Goal: Task Accomplishment & Management: Complete application form

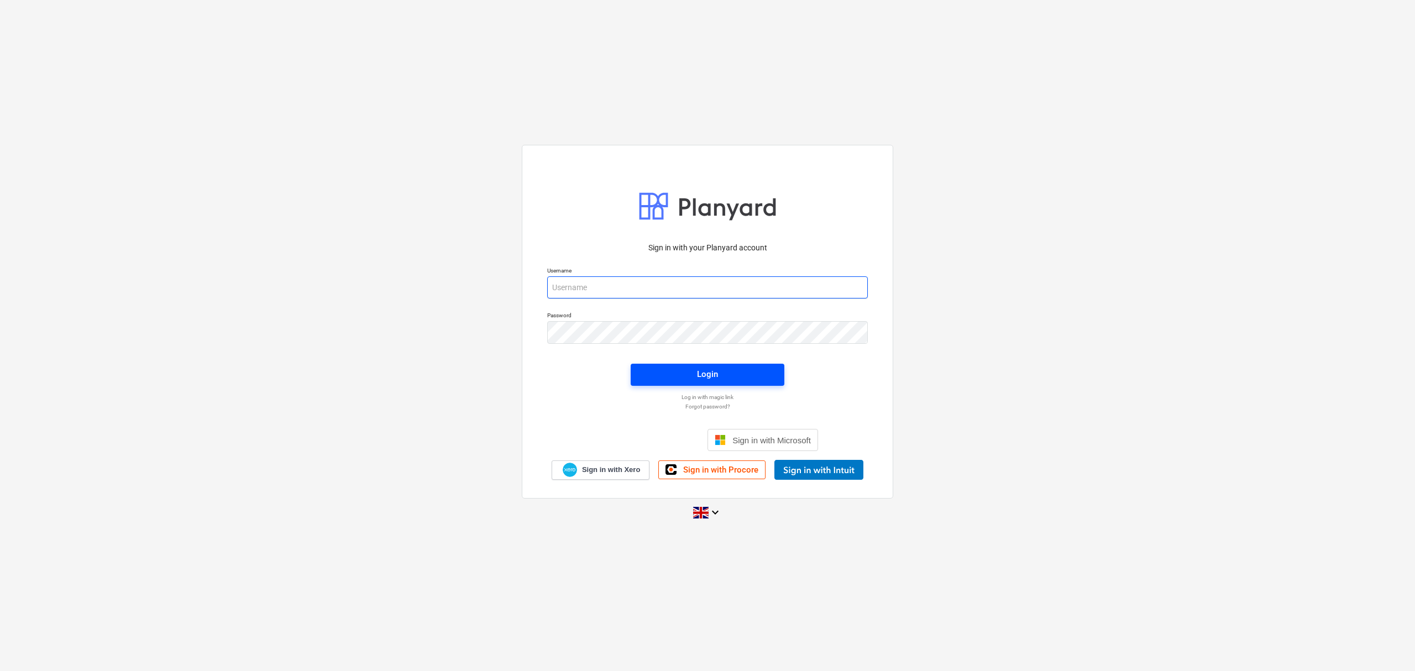
type input "[PERSON_NAME][EMAIL_ADDRESS][PERSON_NAME][DOMAIN_NAME]"
click at [739, 376] on span "Login" at bounding box center [707, 374] width 127 height 14
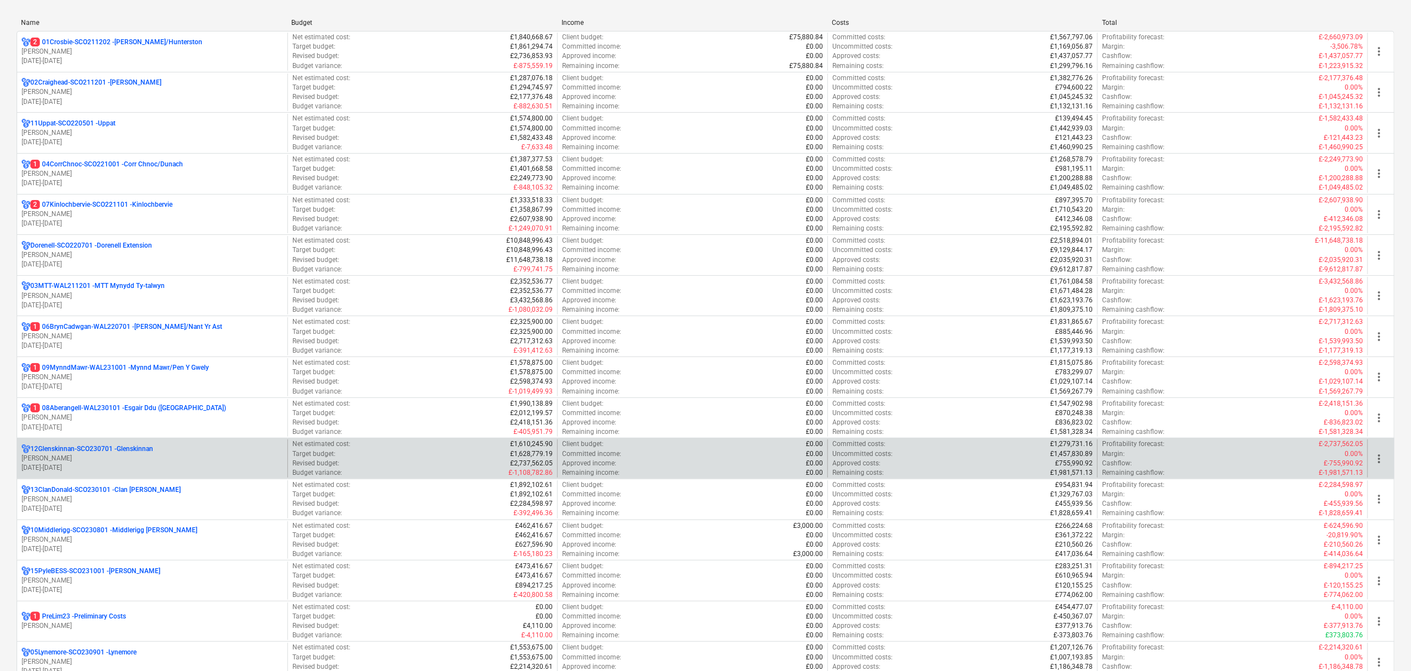
scroll to position [147, 0]
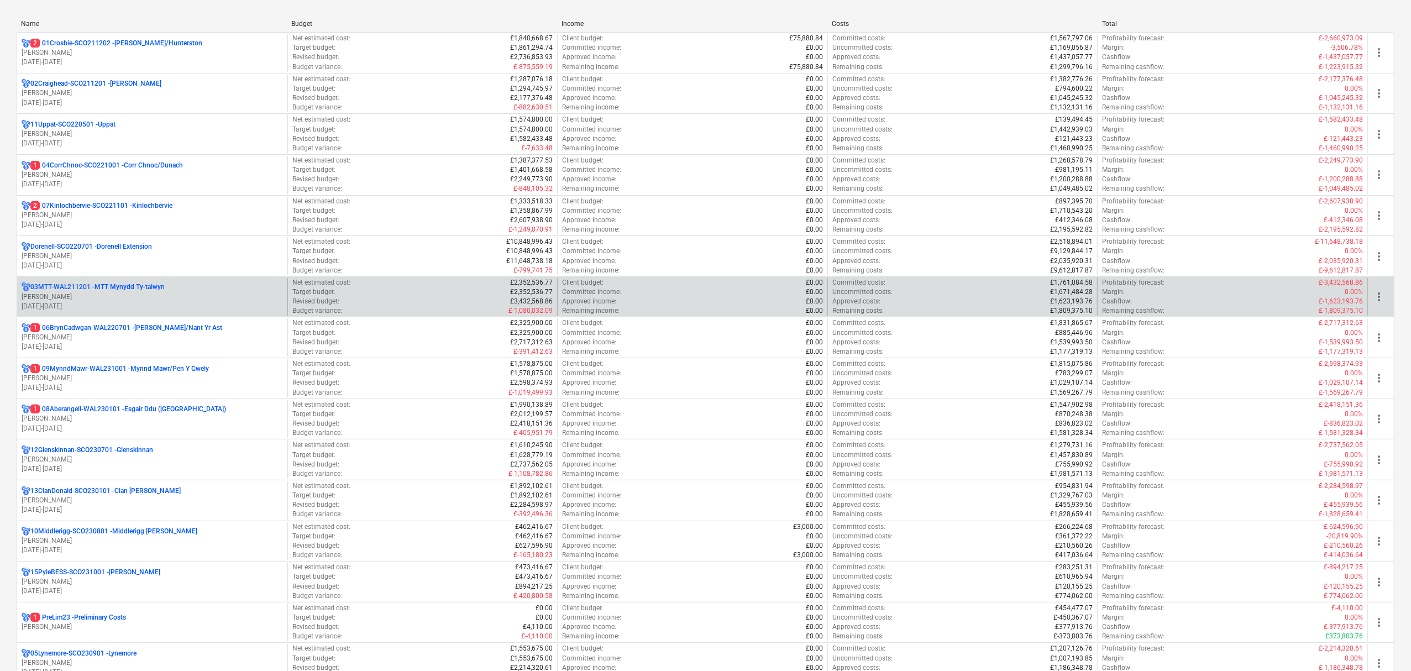
click at [107, 287] on p "03MTT-WAL211201 - MTT Mynydd Ty-[GEOGRAPHIC_DATA]" at bounding box center [97, 286] width 134 height 9
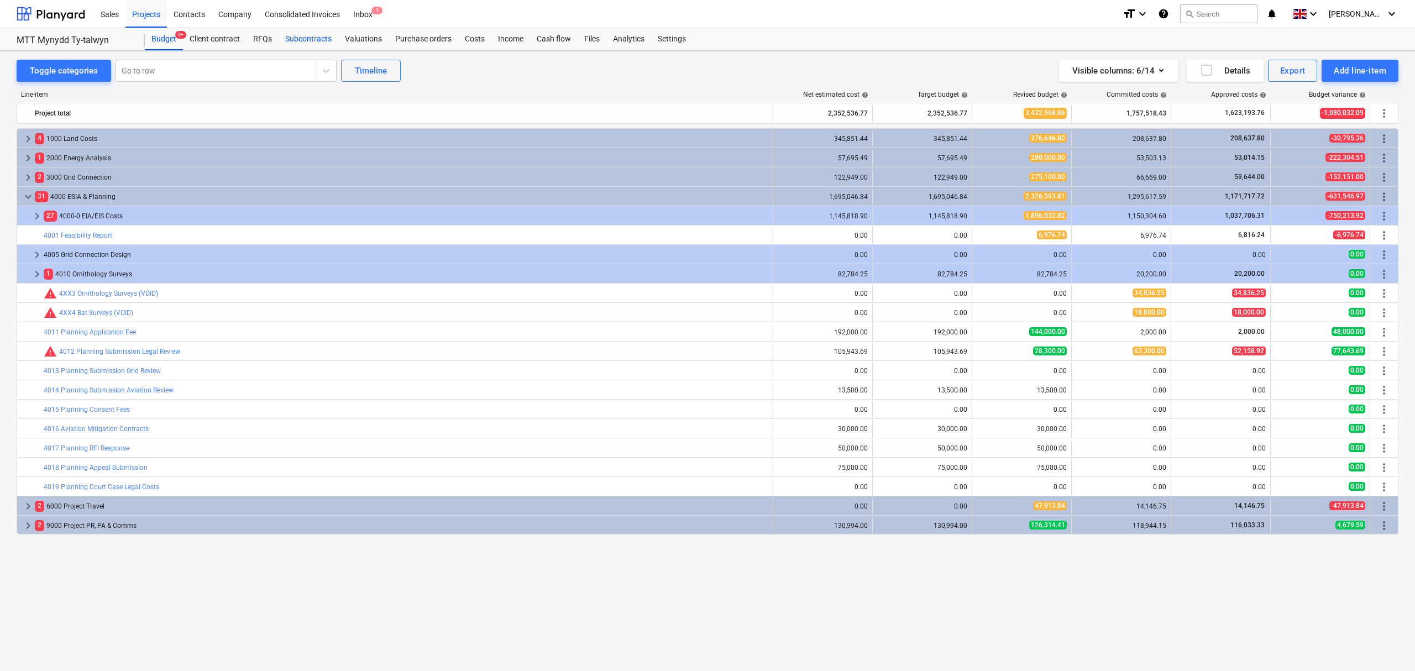
click at [292, 36] on div "Subcontracts" at bounding box center [309, 39] width 60 height 22
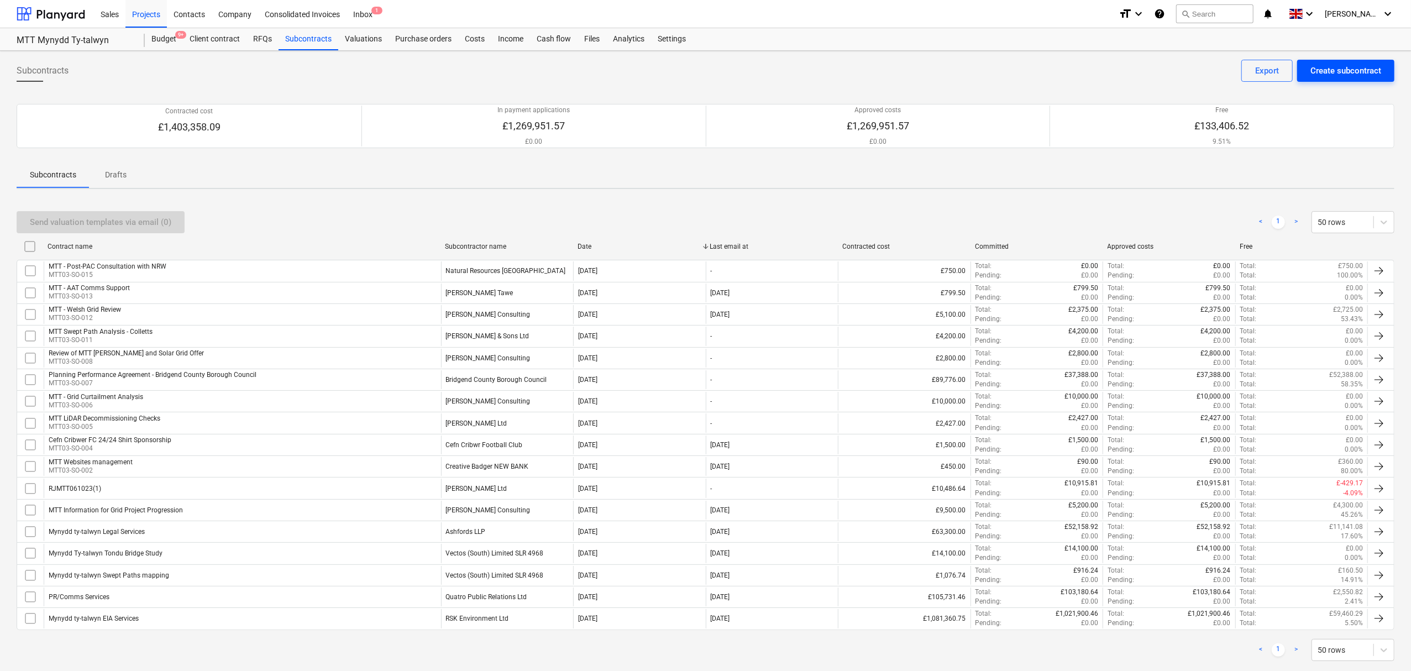
click at [1326, 69] on div "Create subcontract" at bounding box center [1345, 71] width 71 height 14
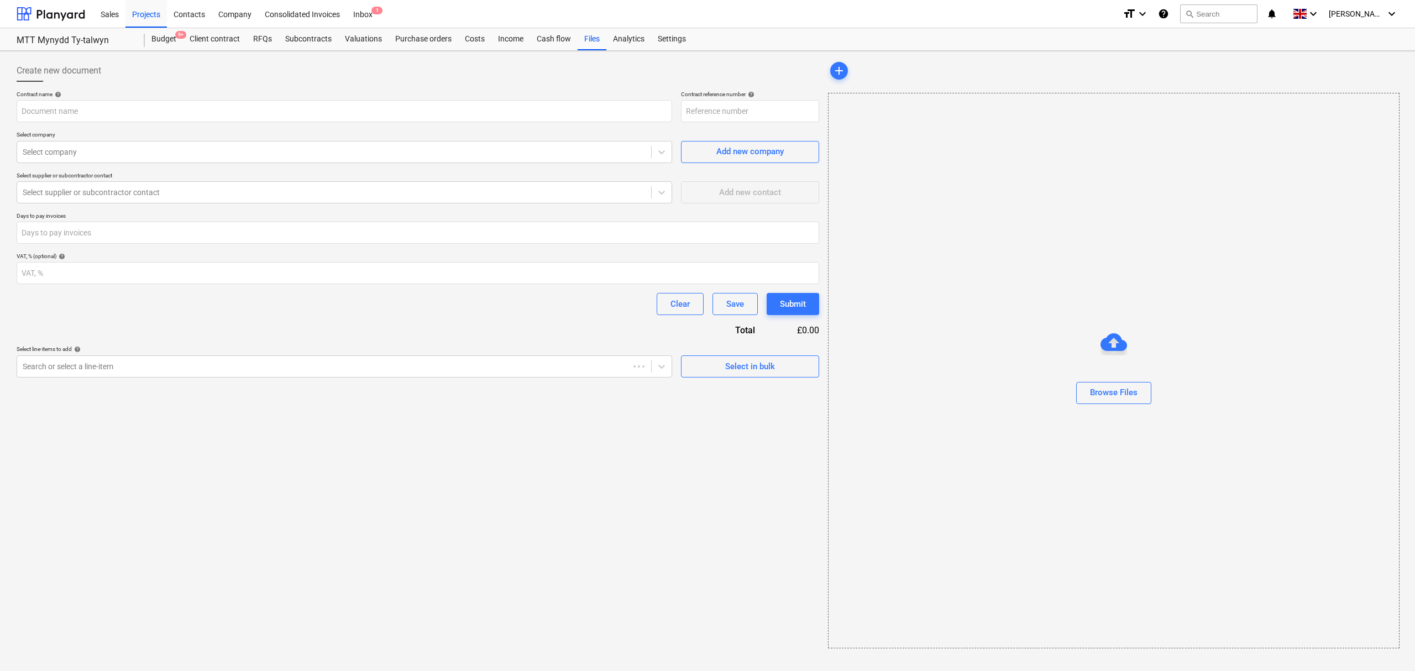
type input "03MTT-WAL211201-SO-016"
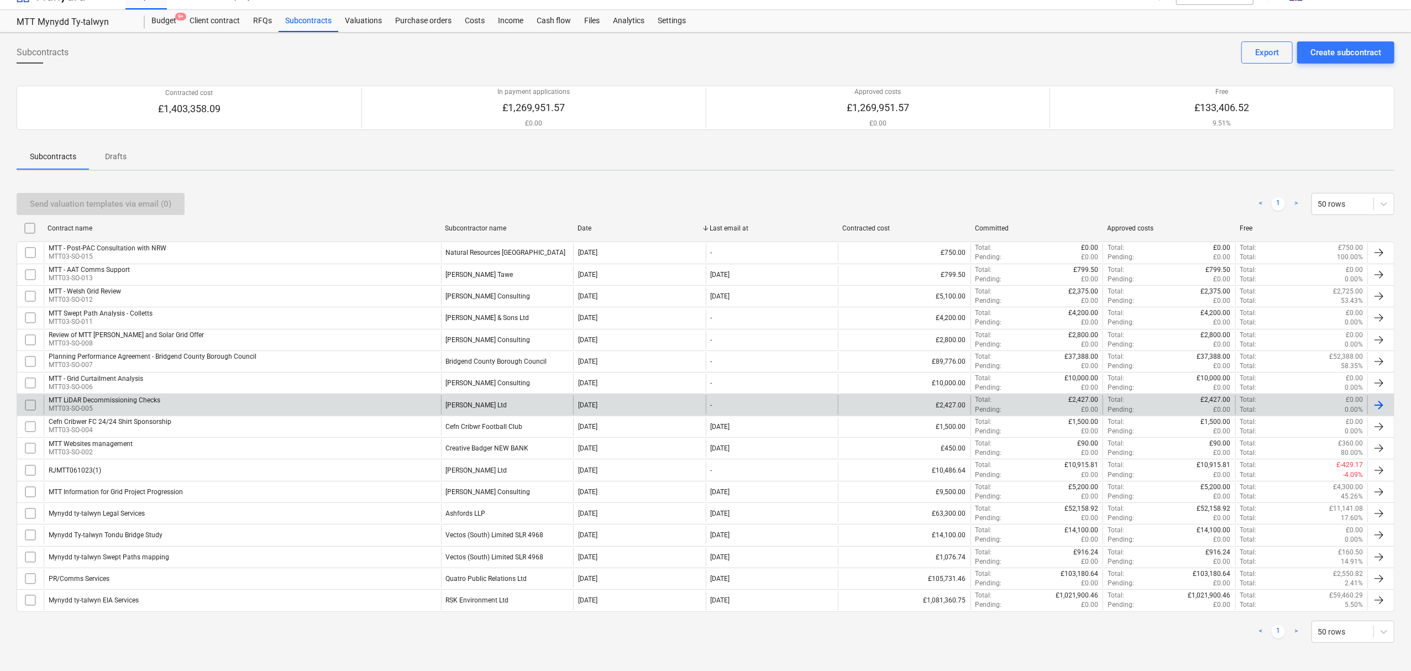
scroll to position [23, 0]
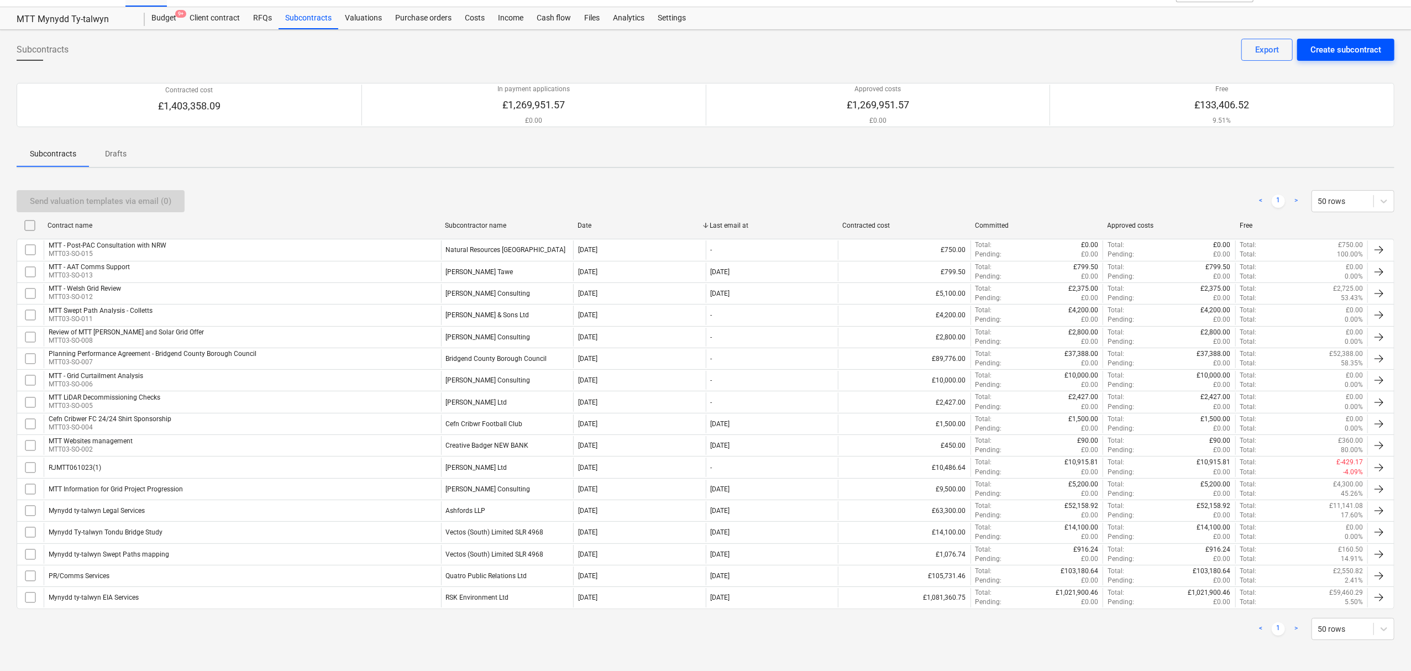
click at [1344, 51] on div "Create subcontract" at bounding box center [1345, 50] width 71 height 14
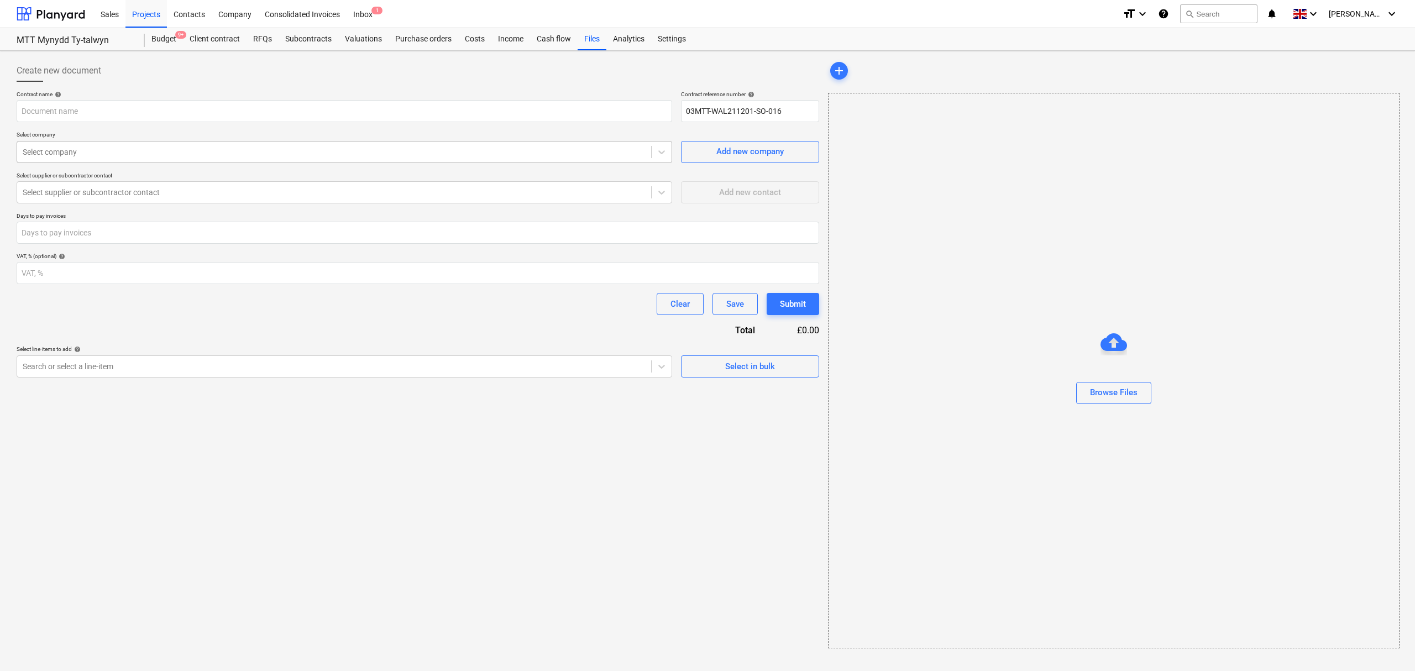
click at [162, 145] on div "Select company" at bounding box center [334, 151] width 634 height 15
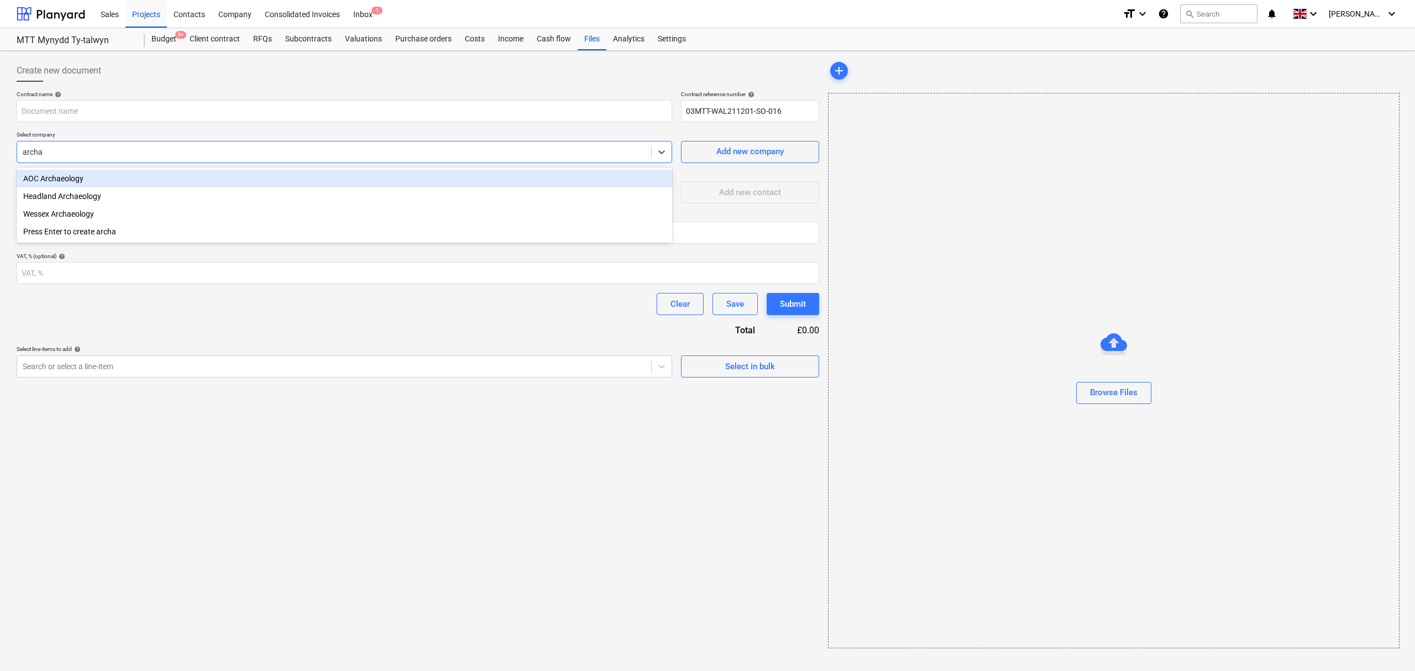
type input "archae"
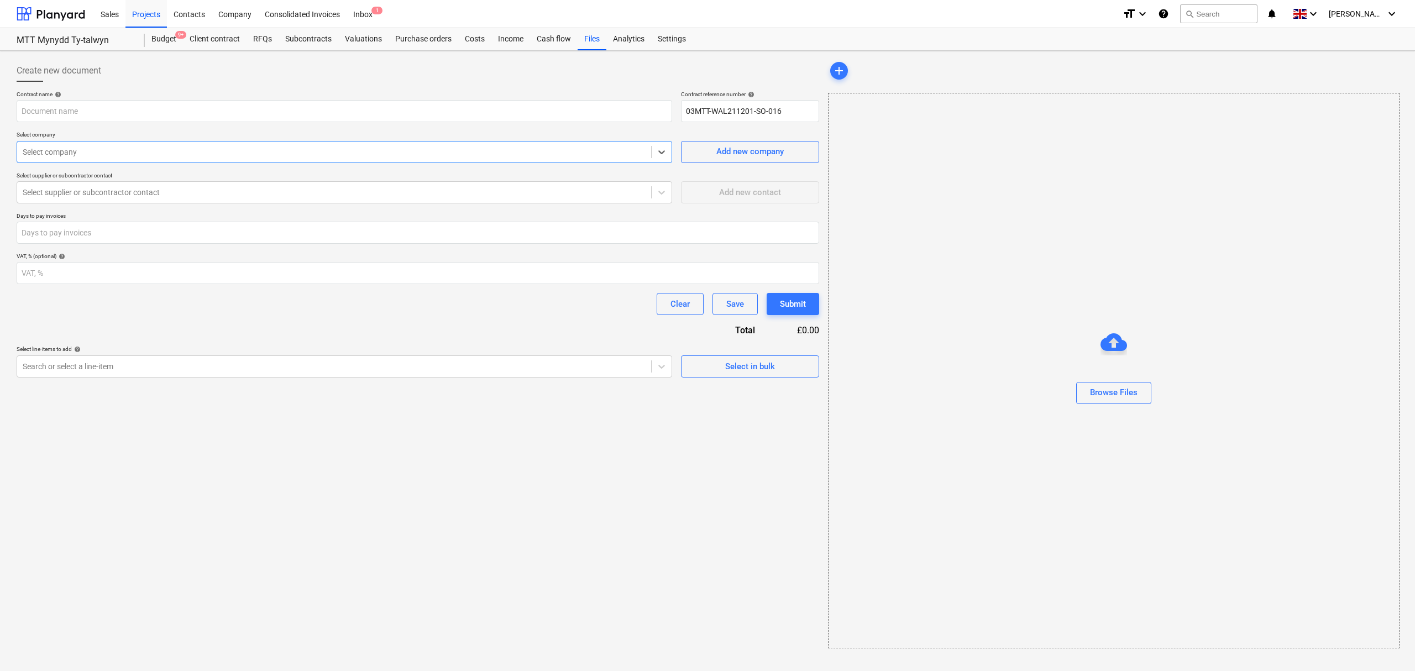
drag, startPoint x: 113, startPoint y: 151, endPoint x: 0, endPoint y: 148, distance: 112.8
click at [0, 148] on div "Create new document Contract name help Contract reference number help 03MTT-WAL…" at bounding box center [707, 361] width 1415 height 620
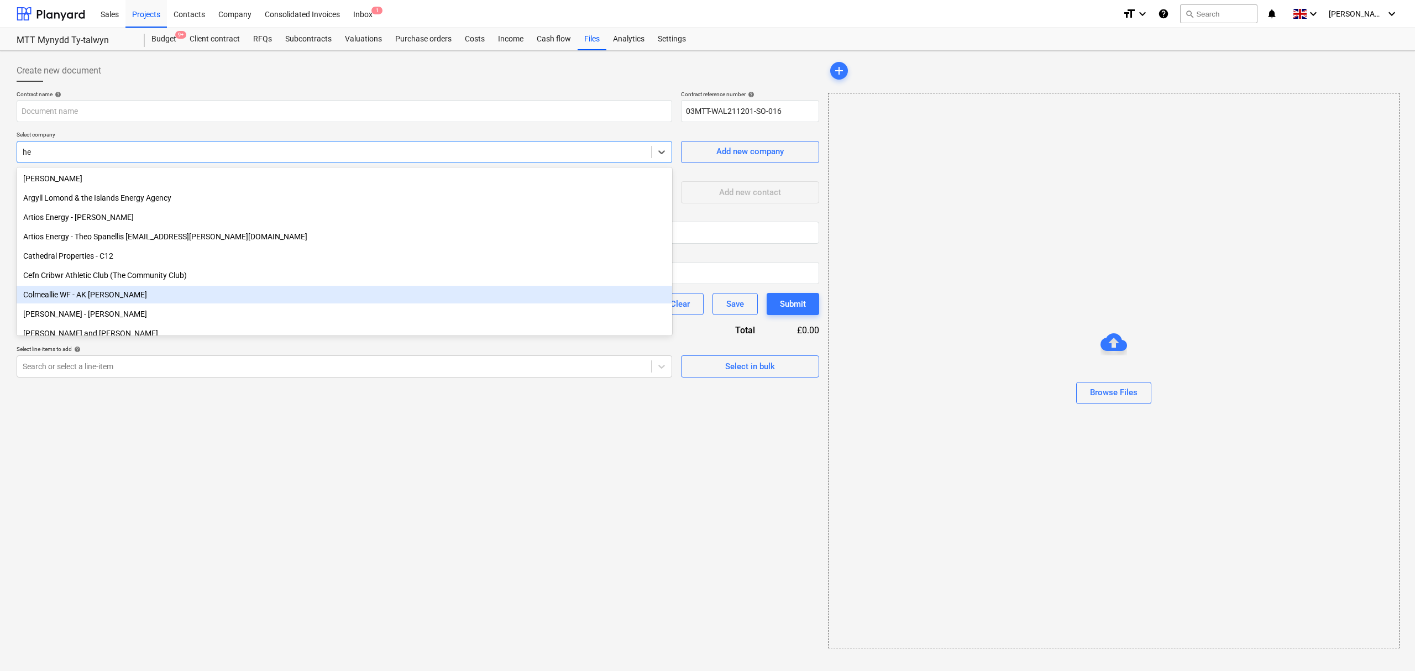
type input "h"
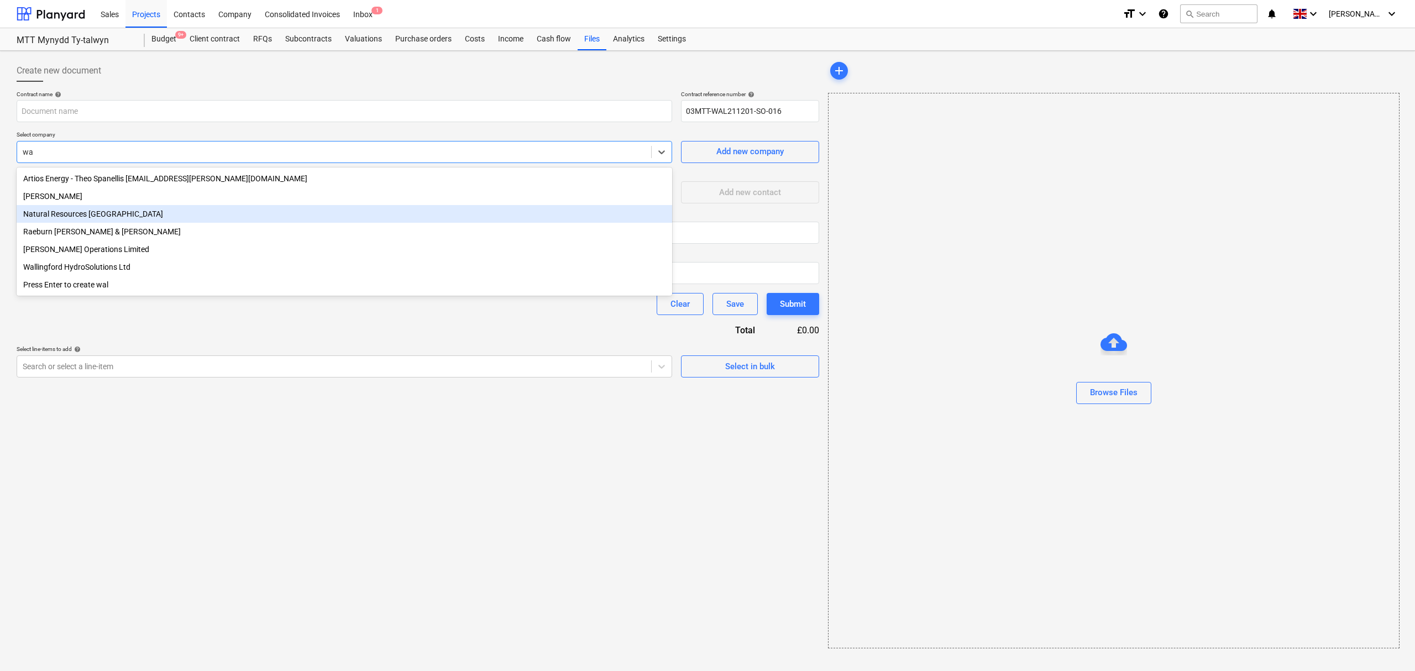
type input "w"
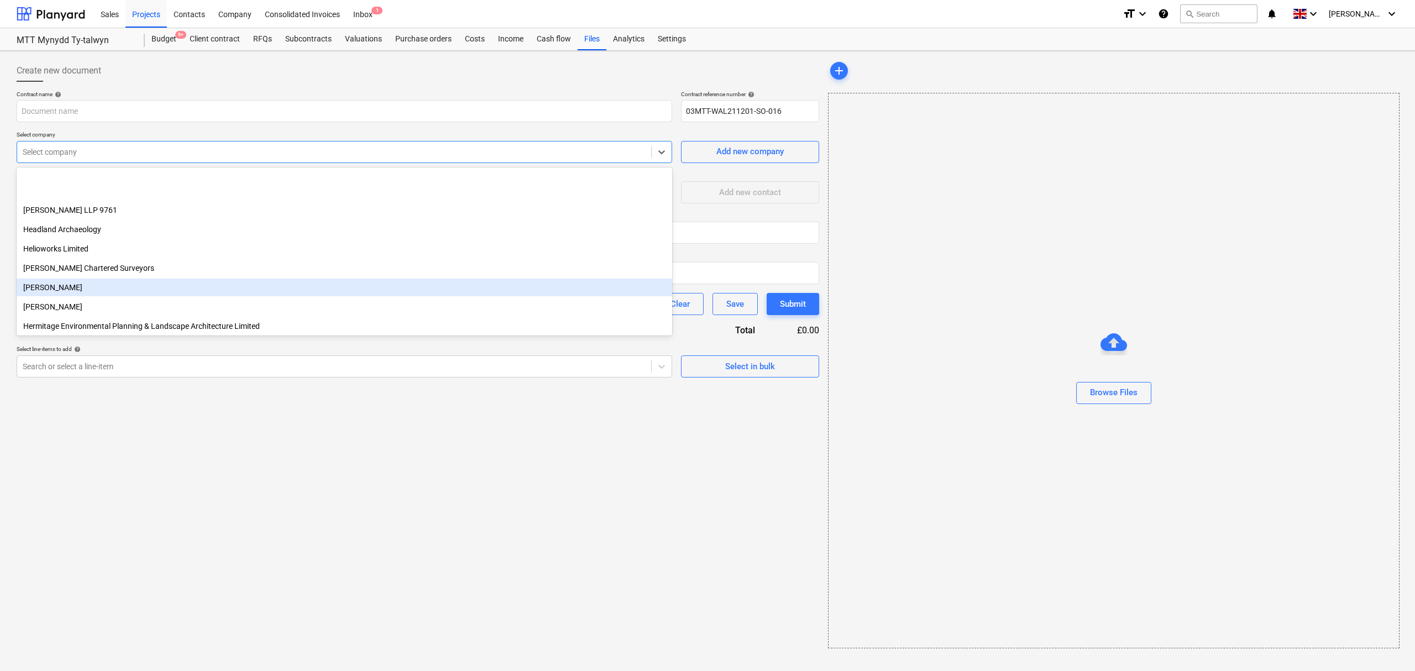
scroll to position [4126, 0]
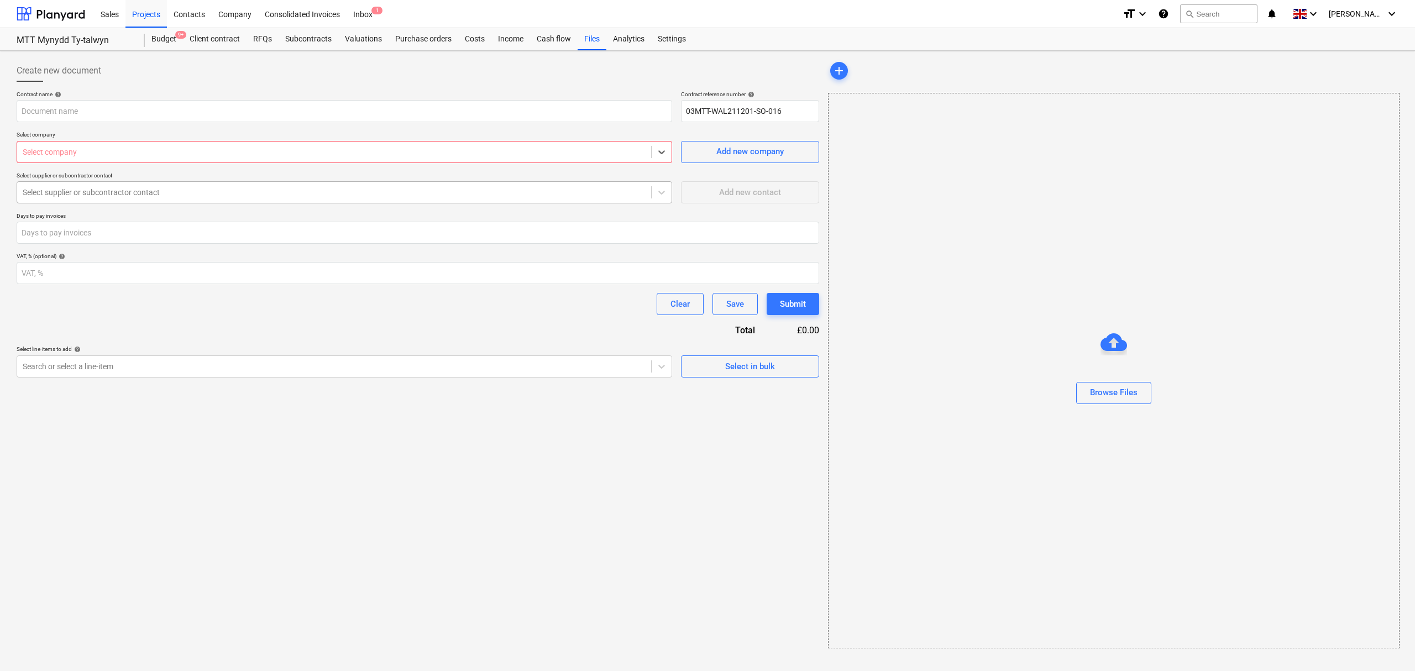
click at [115, 198] on div at bounding box center [334, 192] width 623 height 11
click at [115, 158] on div "Select company" at bounding box center [334, 151] width 634 height 15
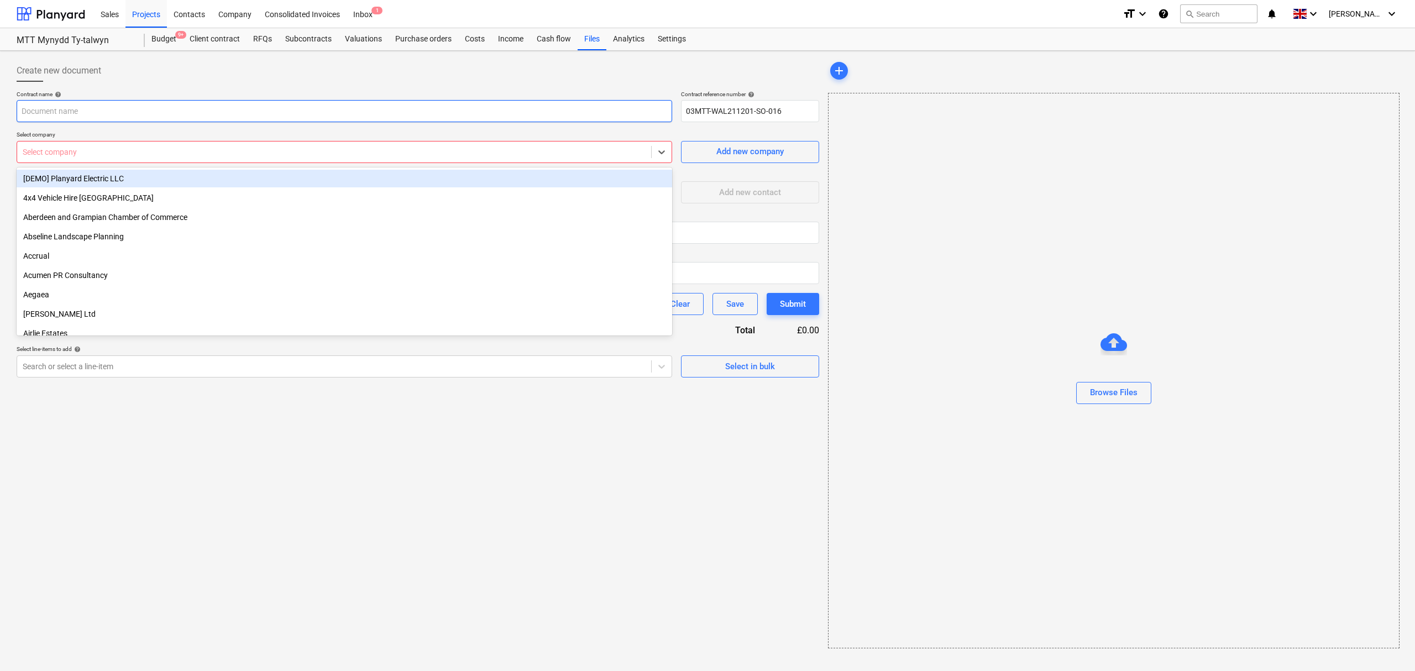
click at [119, 111] on input "text" at bounding box center [344, 111] width 655 height 22
click at [136, 146] on div at bounding box center [334, 151] width 623 height 11
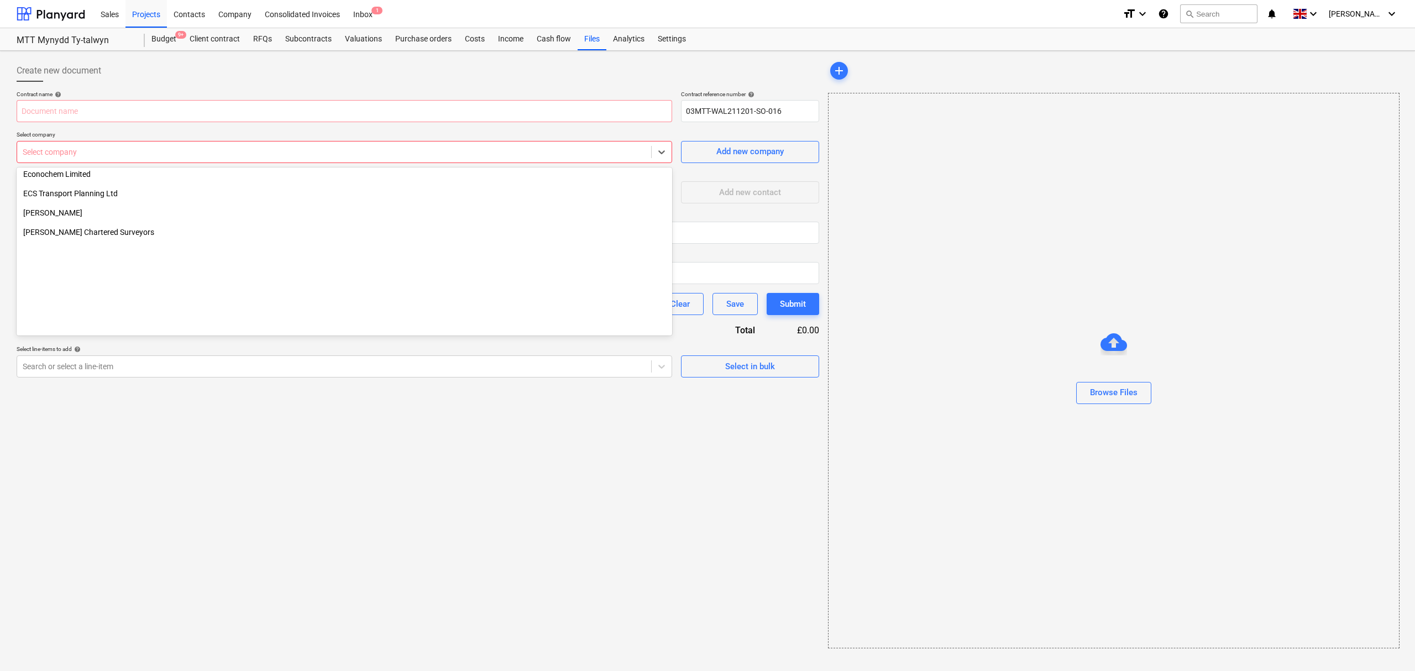
scroll to position [2578, 0]
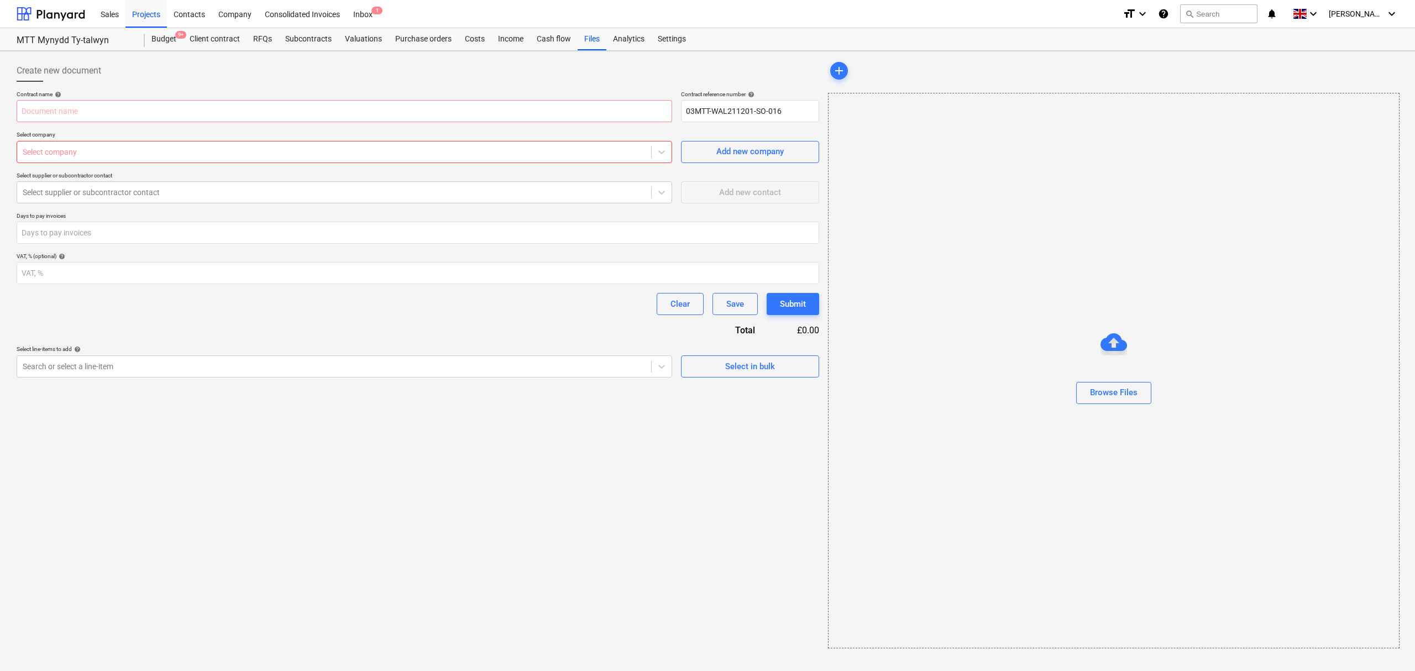
click at [481, 414] on div "Create new document Contract name help Contract reference number help 03MTT-WAL…" at bounding box center [417, 353] width 811 height 597
click at [706, 155] on span "Add new company" at bounding box center [750, 151] width 111 height 14
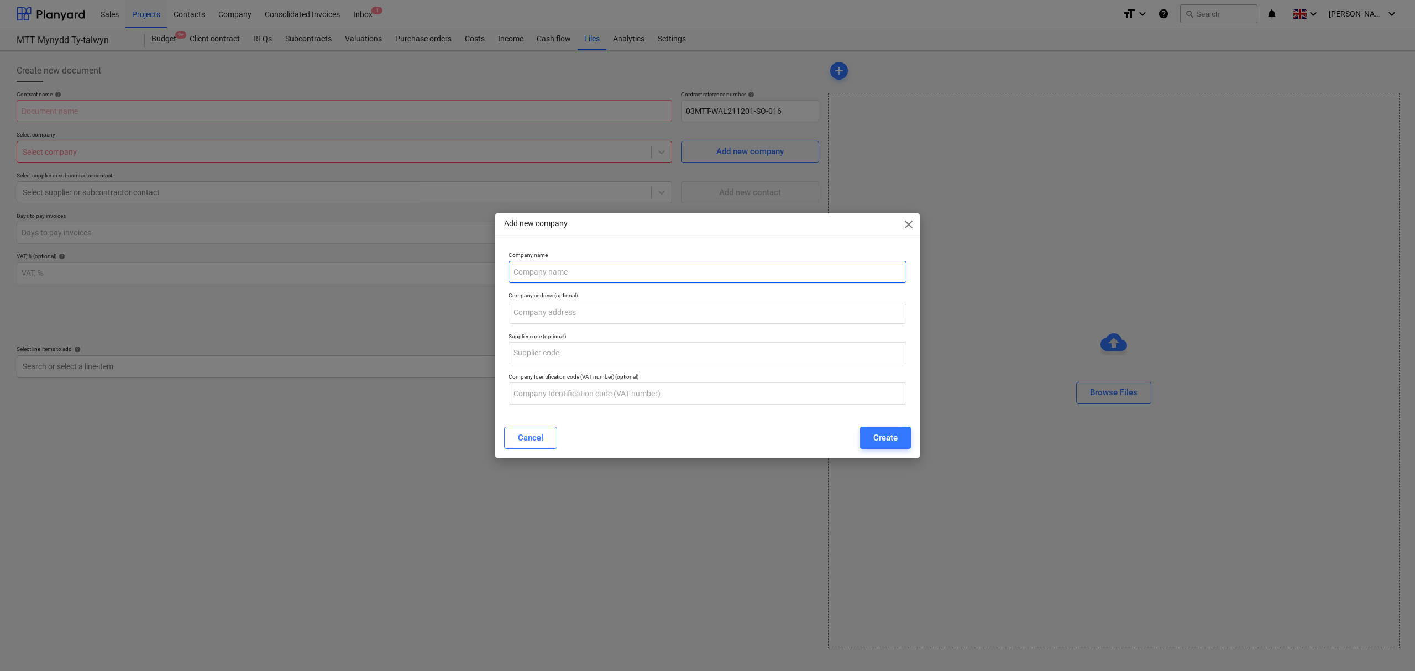
click at [633, 270] on input "text" at bounding box center [707, 272] width 398 height 22
